Goal: Task Accomplishment & Management: Manage account settings

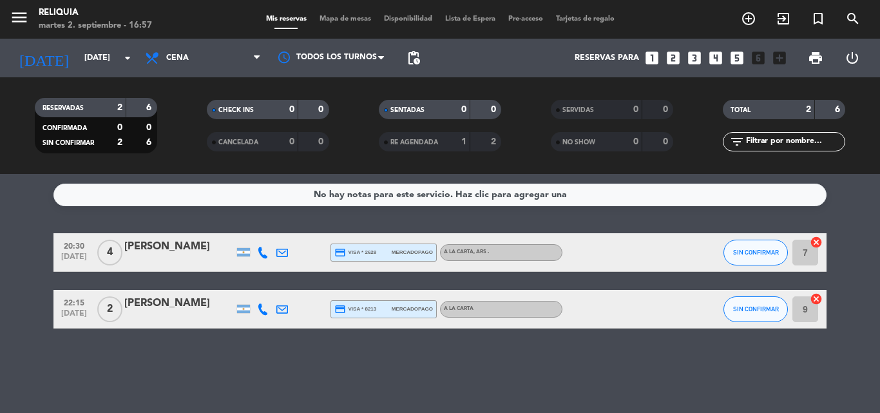
click at [261, 256] on icon at bounding box center [263, 253] width 12 height 12
click at [262, 310] on icon at bounding box center [263, 309] width 12 height 12
click at [8, 280] on bookings-row "20:30 [DATE] 4 [PERSON_NAME] credit_card visa * 2628 mercadopago A LA CARTA , A…" at bounding box center [440, 280] width 880 height 95
click at [30, 294] on bookings-row "20:30 [DATE] 4 [PERSON_NAME] credit_card visa * 2628 mercadopago A LA CARTA , A…" at bounding box center [440, 280] width 880 height 95
click at [746, 253] on span "SIN CONFIRMAR" at bounding box center [756, 252] width 46 height 7
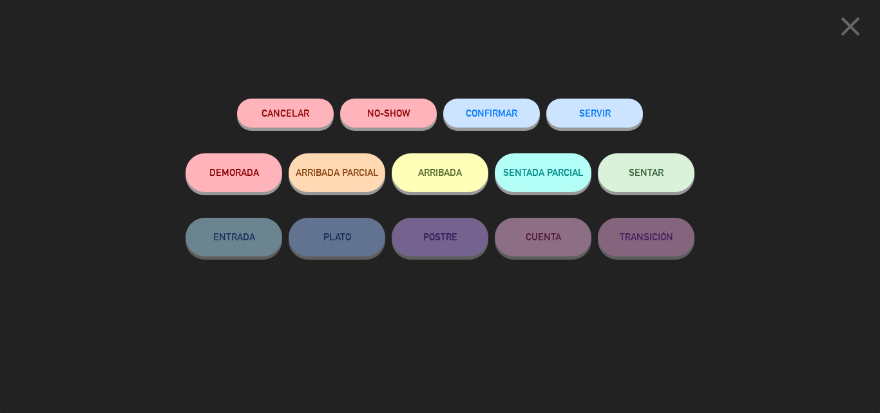
click at [487, 115] on span "CONFIRMAR" at bounding box center [492, 113] width 52 height 11
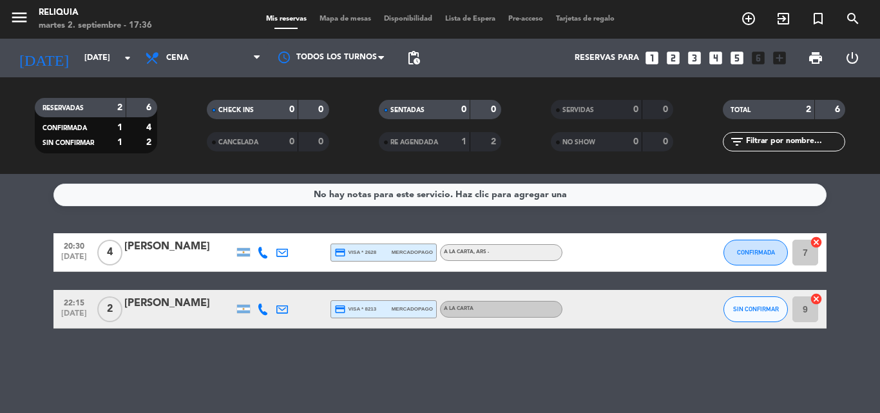
click at [728, 294] on div "SIN CONFIRMAR" at bounding box center [756, 309] width 64 height 38
click at [726, 307] on button "SIN CONFIRMAR" at bounding box center [756, 309] width 64 height 26
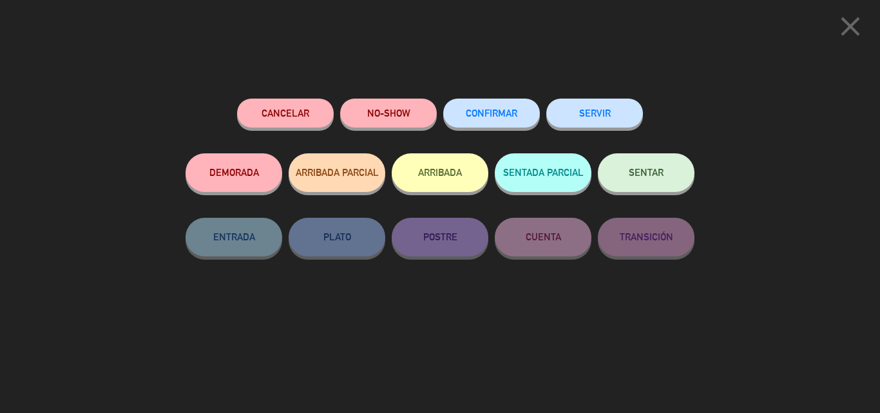
click at [273, 106] on button "Cancelar" at bounding box center [285, 113] width 97 height 29
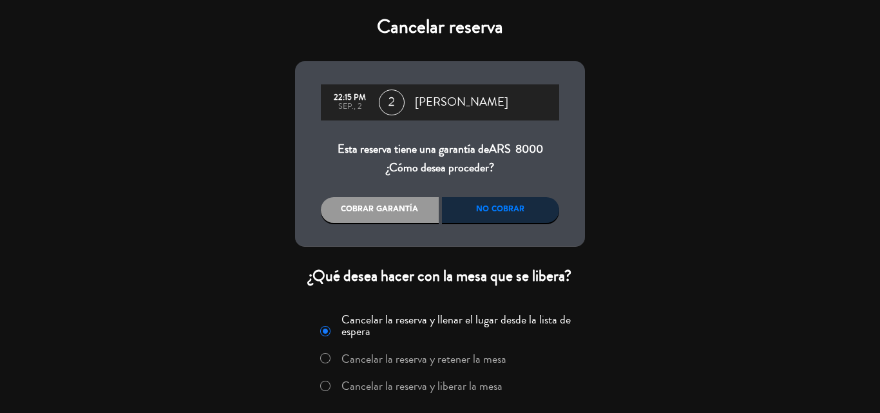
click at [438, 381] on label "Cancelar la reserva y liberar la mesa" at bounding box center [421, 386] width 161 height 12
click at [464, 206] on div "No cobrar" at bounding box center [501, 210] width 118 height 26
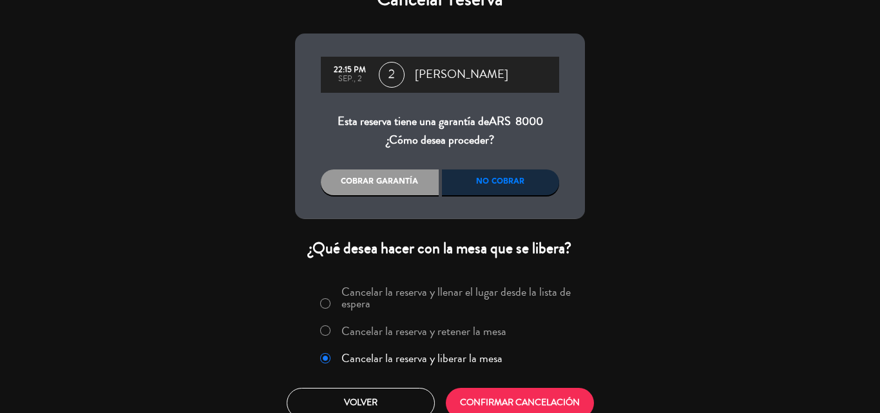
scroll to position [42, 0]
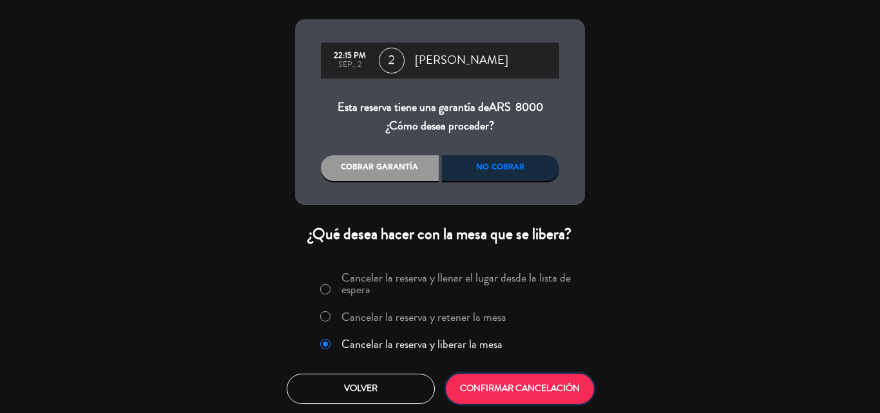
click at [530, 389] on button "CONFIRMAR CANCELACIÓN" at bounding box center [520, 389] width 148 height 30
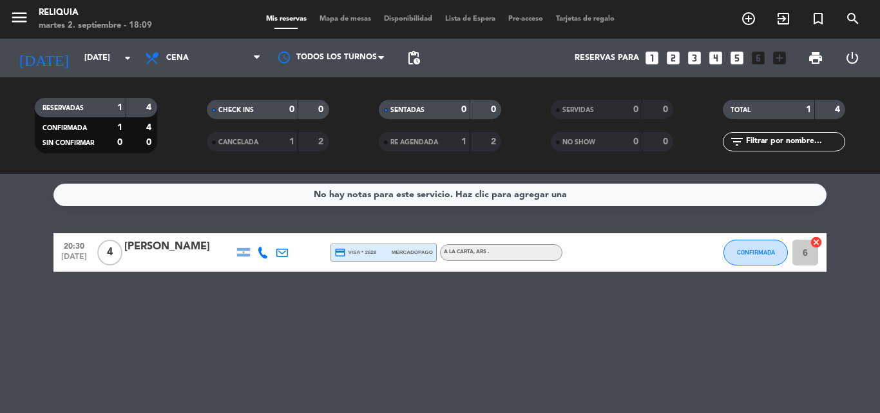
click at [281, 137] on div "1" at bounding box center [282, 142] width 26 height 15
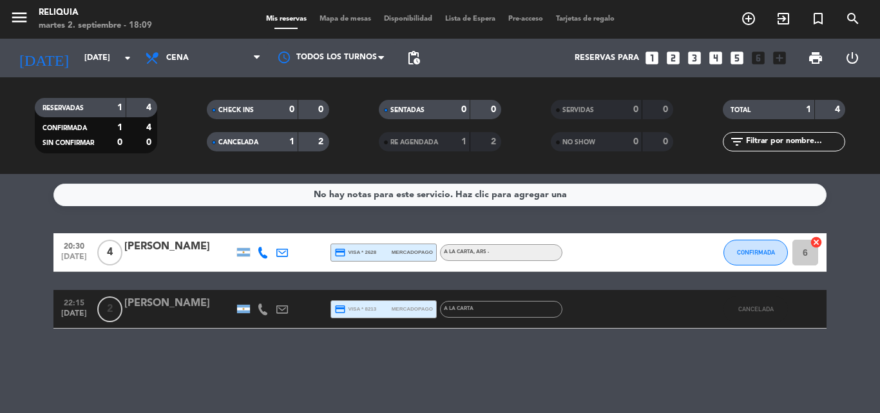
click at [437, 139] on span "RE AGENDADA" at bounding box center [414, 142] width 48 height 6
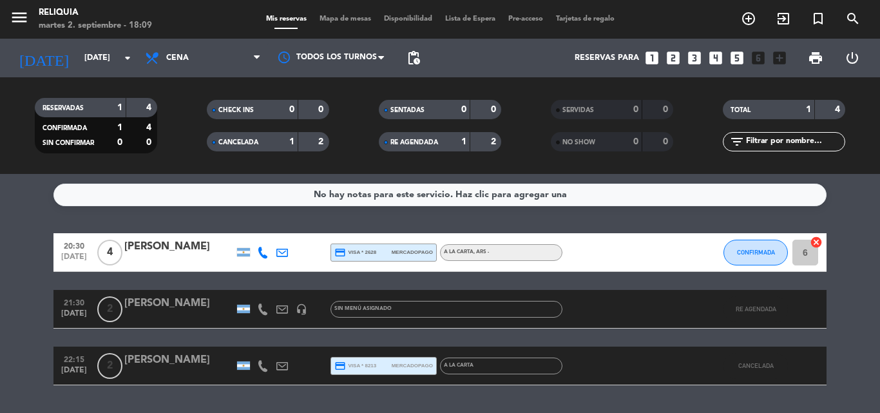
click at [287, 145] on div "1" at bounding box center [282, 142] width 26 height 15
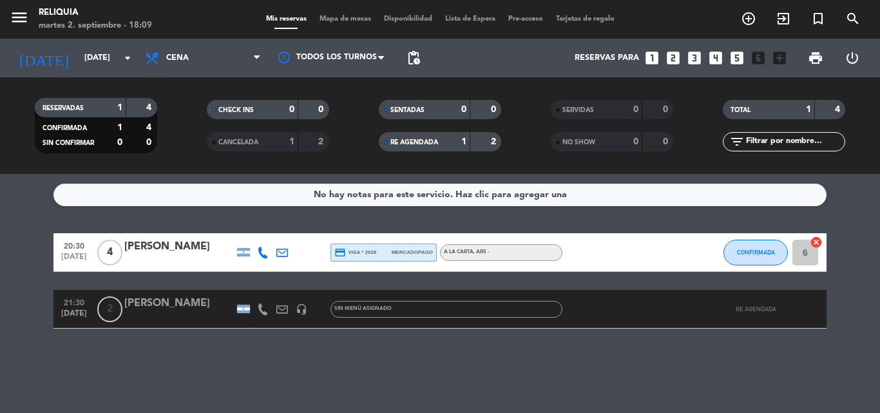
click at [408, 143] on span "RE AGENDADA" at bounding box center [414, 142] width 48 height 6
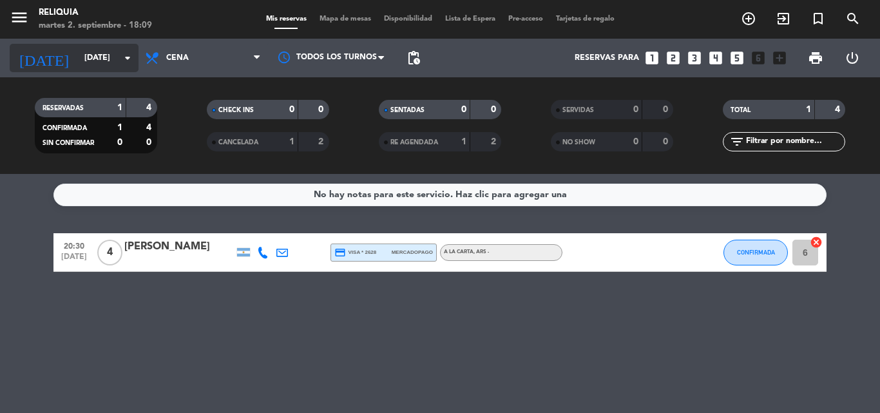
click at [104, 64] on input "[DATE]" at bounding box center [132, 58] width 109 height 22
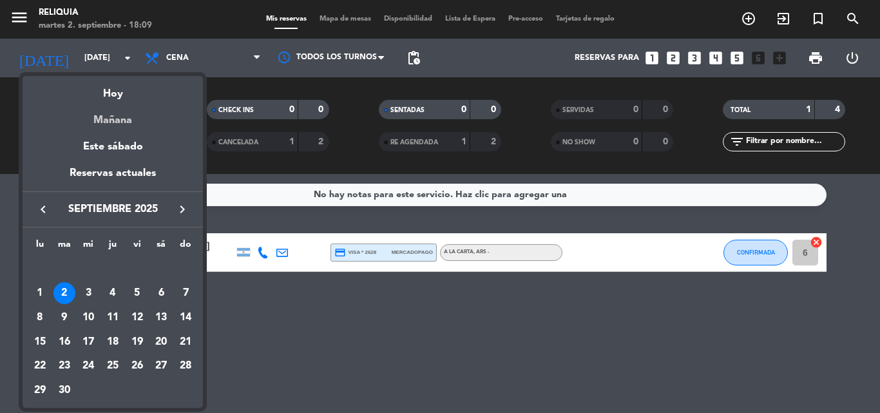
click at [122, 124] on div "Mañana" at bounding box center [113, 115] width 180 height 26
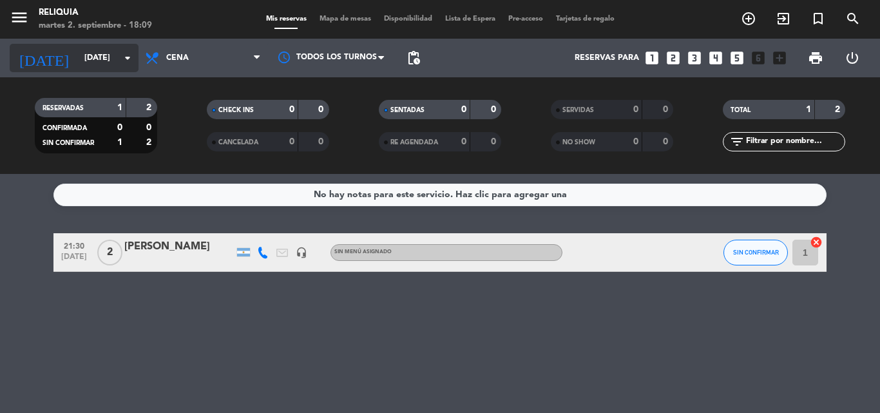
click at [85, 61] on input "[DATE]" at bounding box center [132, 58] width 109 height 22
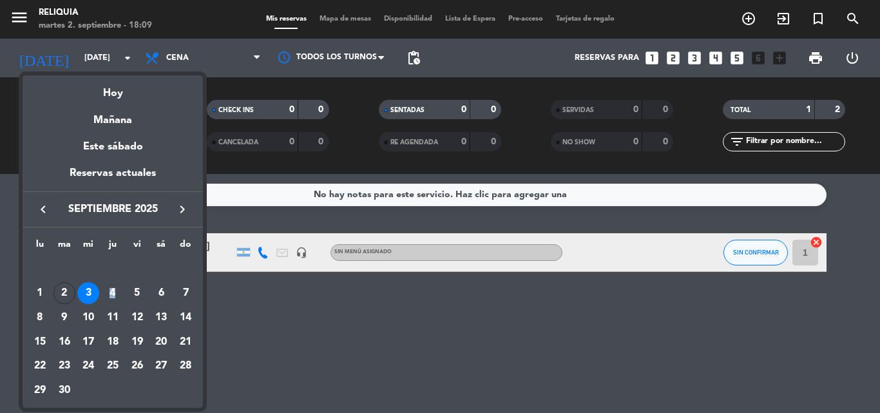
click at [113, 296] on div "4" at bounding box center [113, 293] width 22 height 22
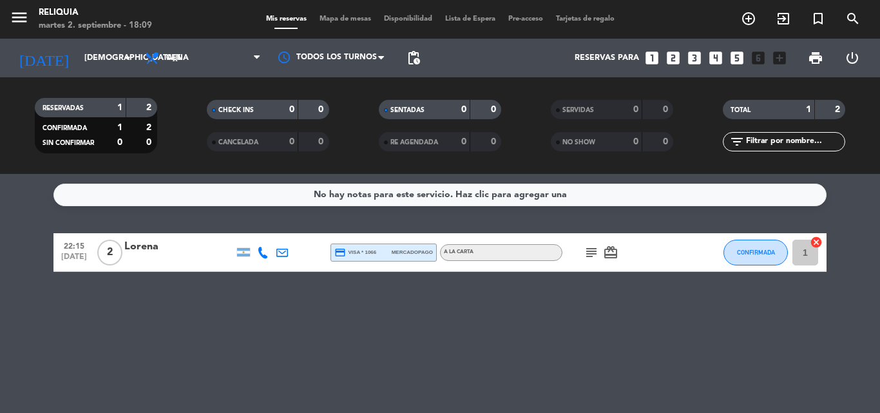
click at [588, 253] on icon "subject" at bounding box center [591, 252] width 15 height 15
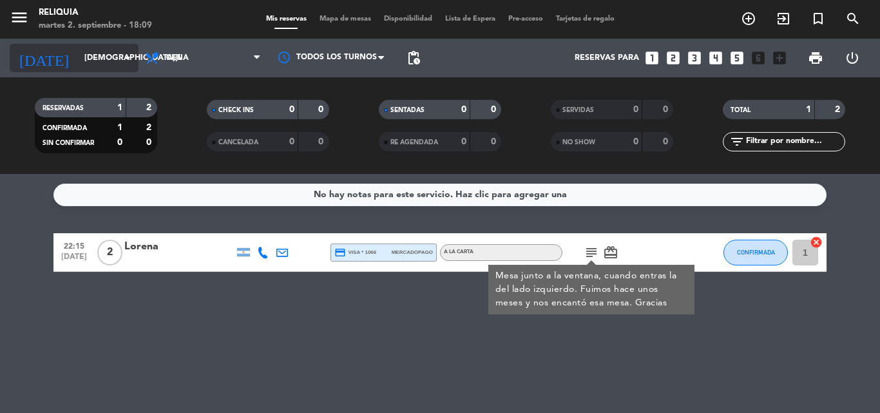
click at [30, 48] on icon "[DATE]" at bounding box center [44, 58] width 68 height 28
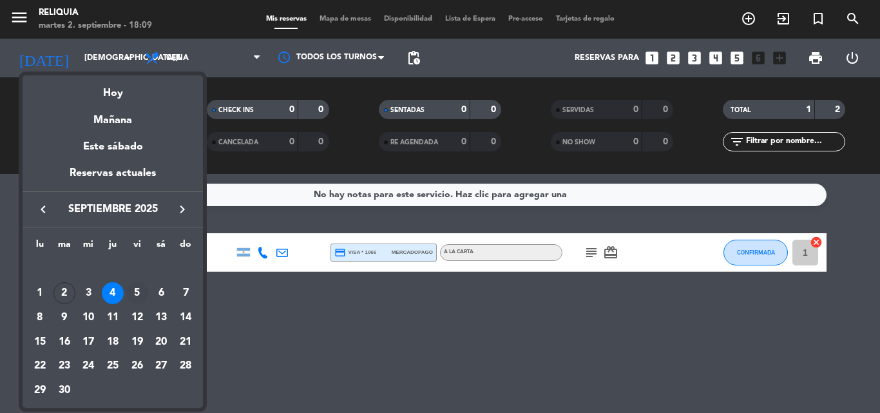
click at [137, 289] on div "5" at bounding box center [137, 293] width 22 height 22
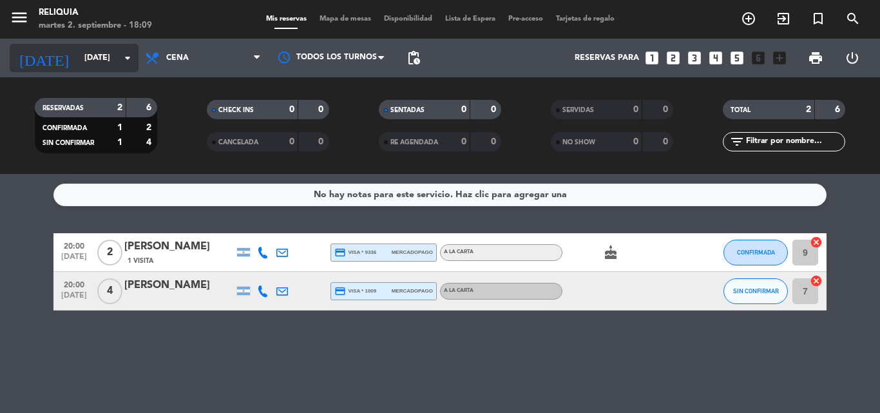
click at [91, 66] on input "[DATE]" at bounding box center [132, 58] width 109 height 22
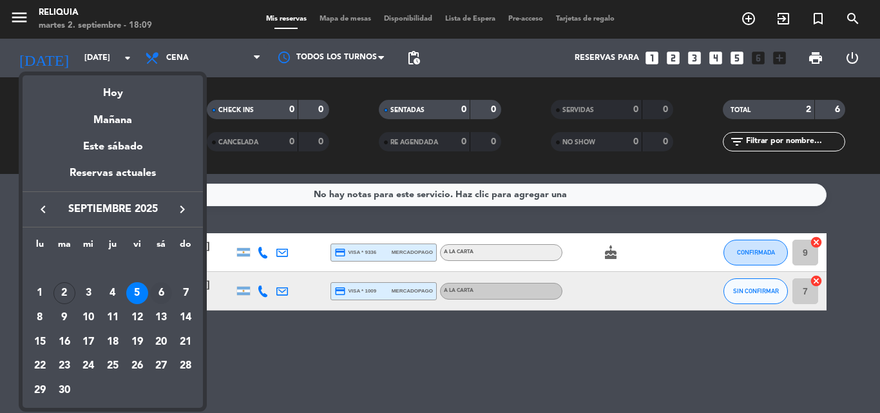
click at [155, 292] on div "6" at bounding box center [161, 293] width 22 height 22
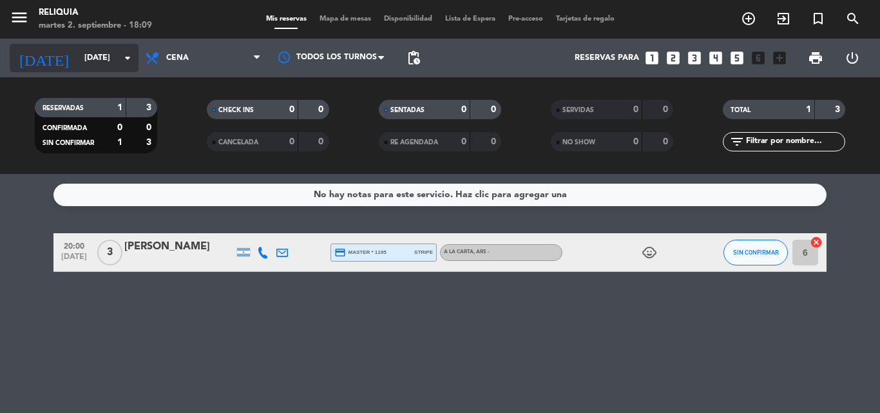
click at [78, 50] on input "[DATE]" at bounding box center [132, 58] width 109 height 22
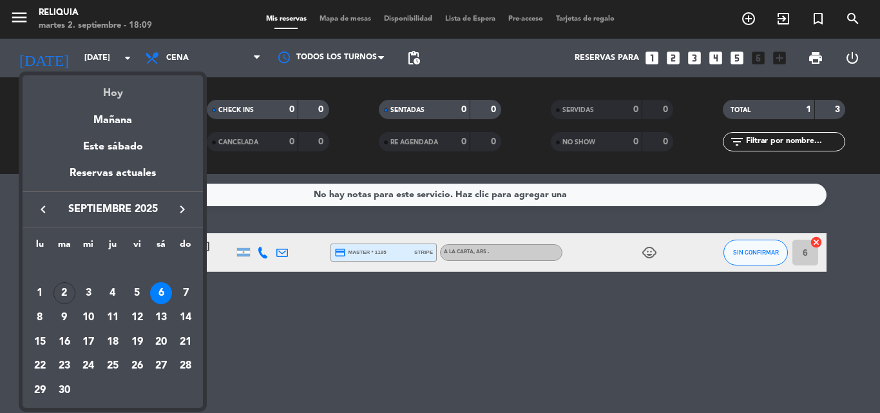
click at [119, 92] on div "Hoy" at bounding box center [113, 88] width 180 height 26
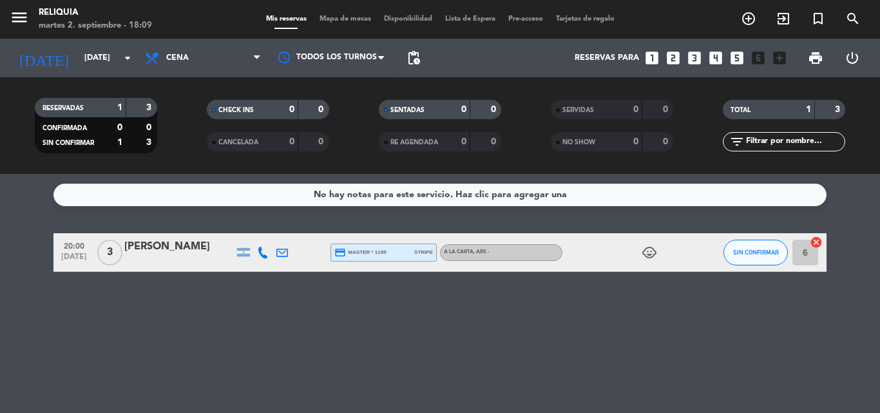
type input "[DATE]"
